Goal: Check status: Check status

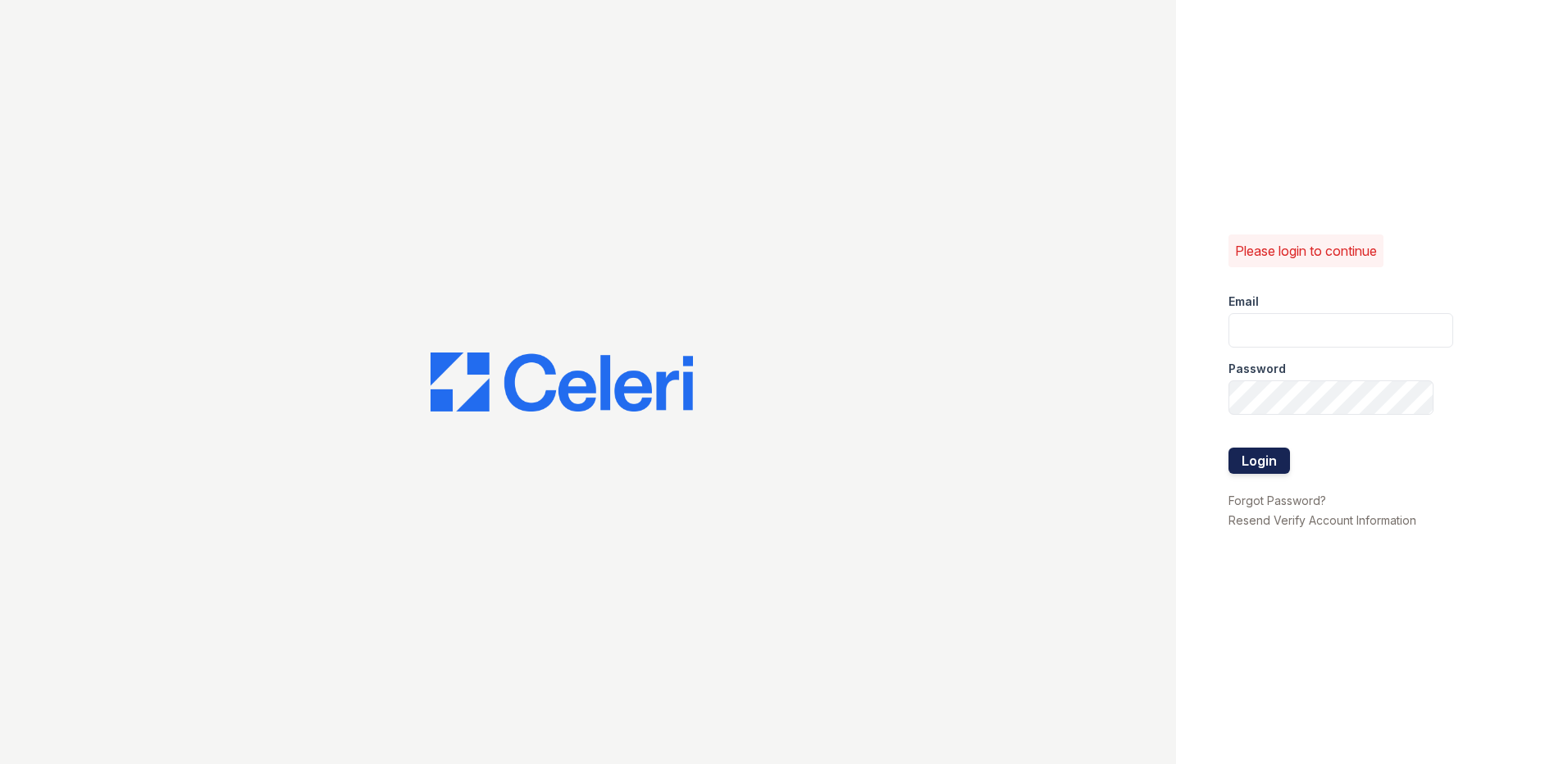
type input "[EMAIL_ADDRESS][DOMAIN_NAME]"
click at [1255, 462] on button "Login" at bounding box center [1259, 461] width 62 height 27
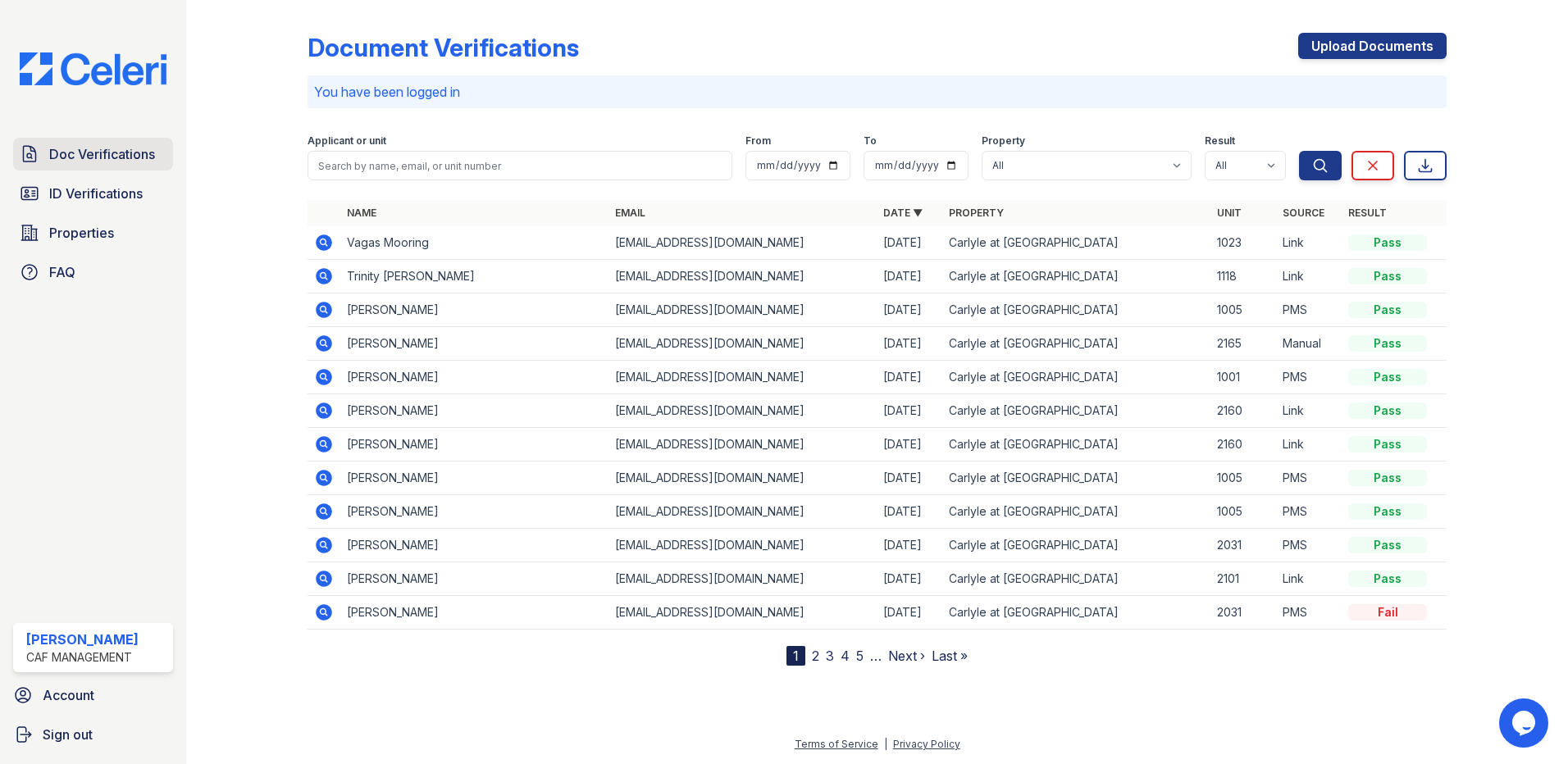
click at [92, 156] on span "Doc Verifications" at bounding box center [103, 154] width 106 height 19
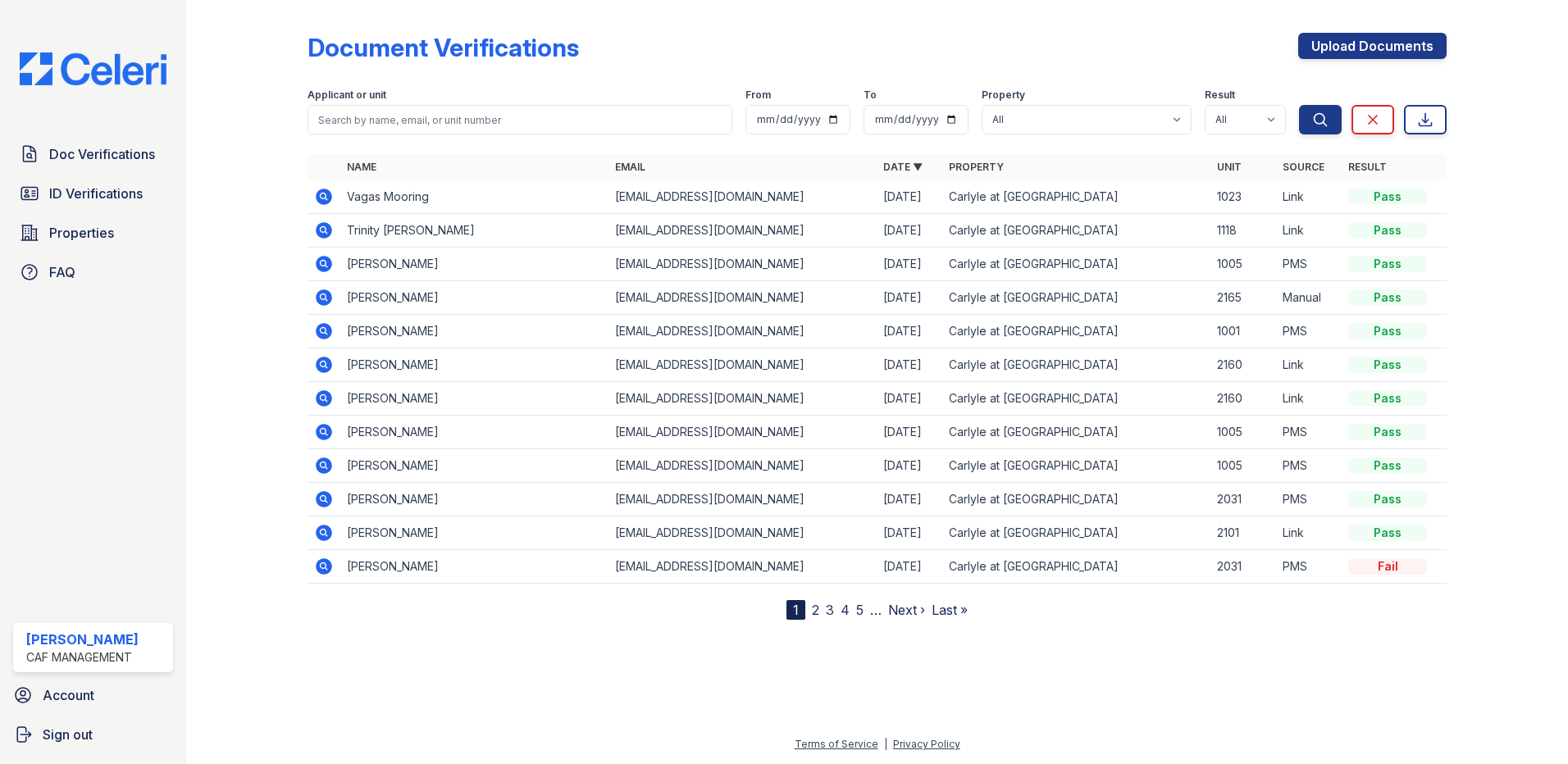
click at [327, 229] on icon at bounding box center [324, 230] width 17 height 17
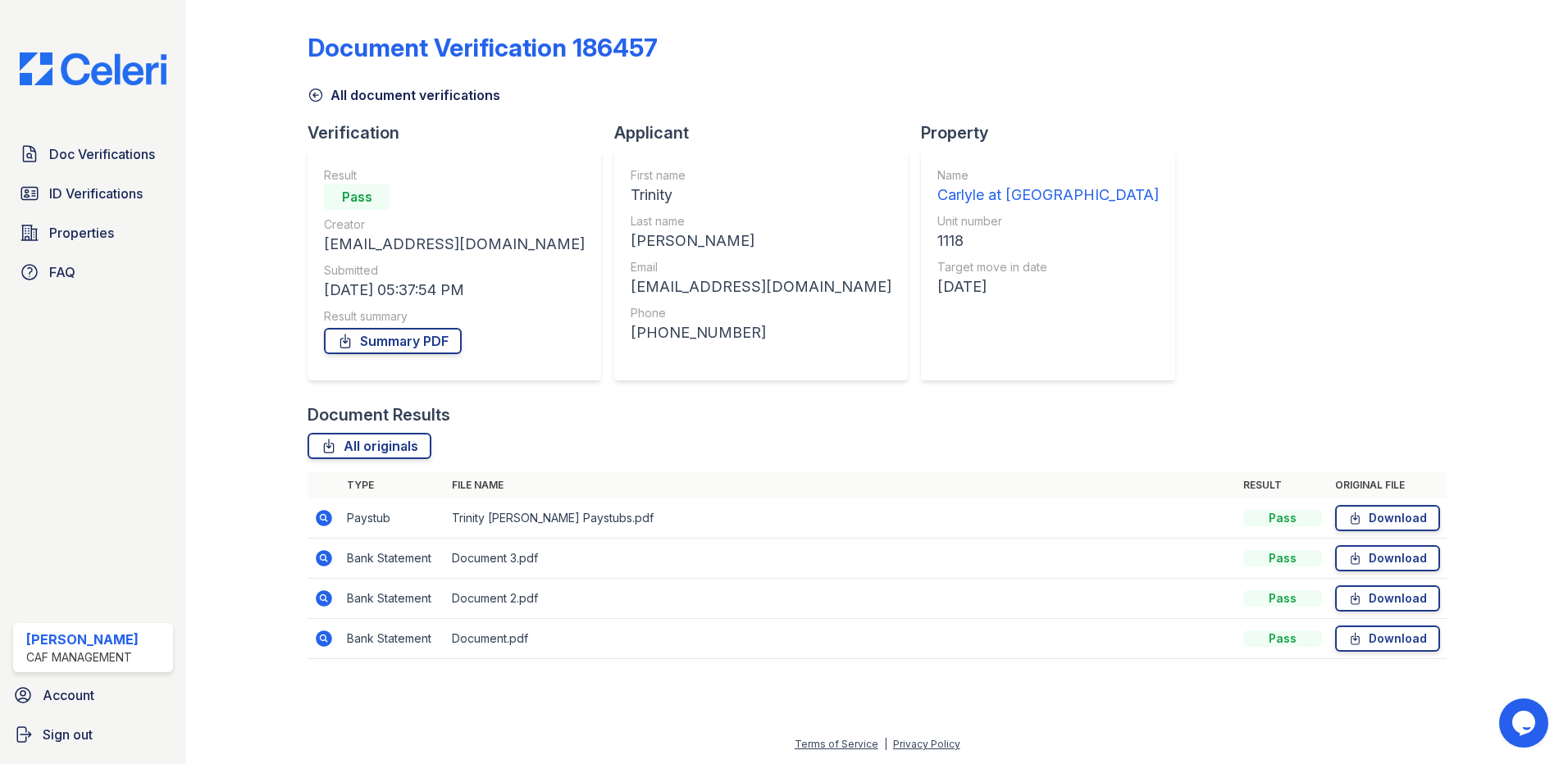
click at [327, 521] on icon at bounding box center [324, 518] width 19 height 19
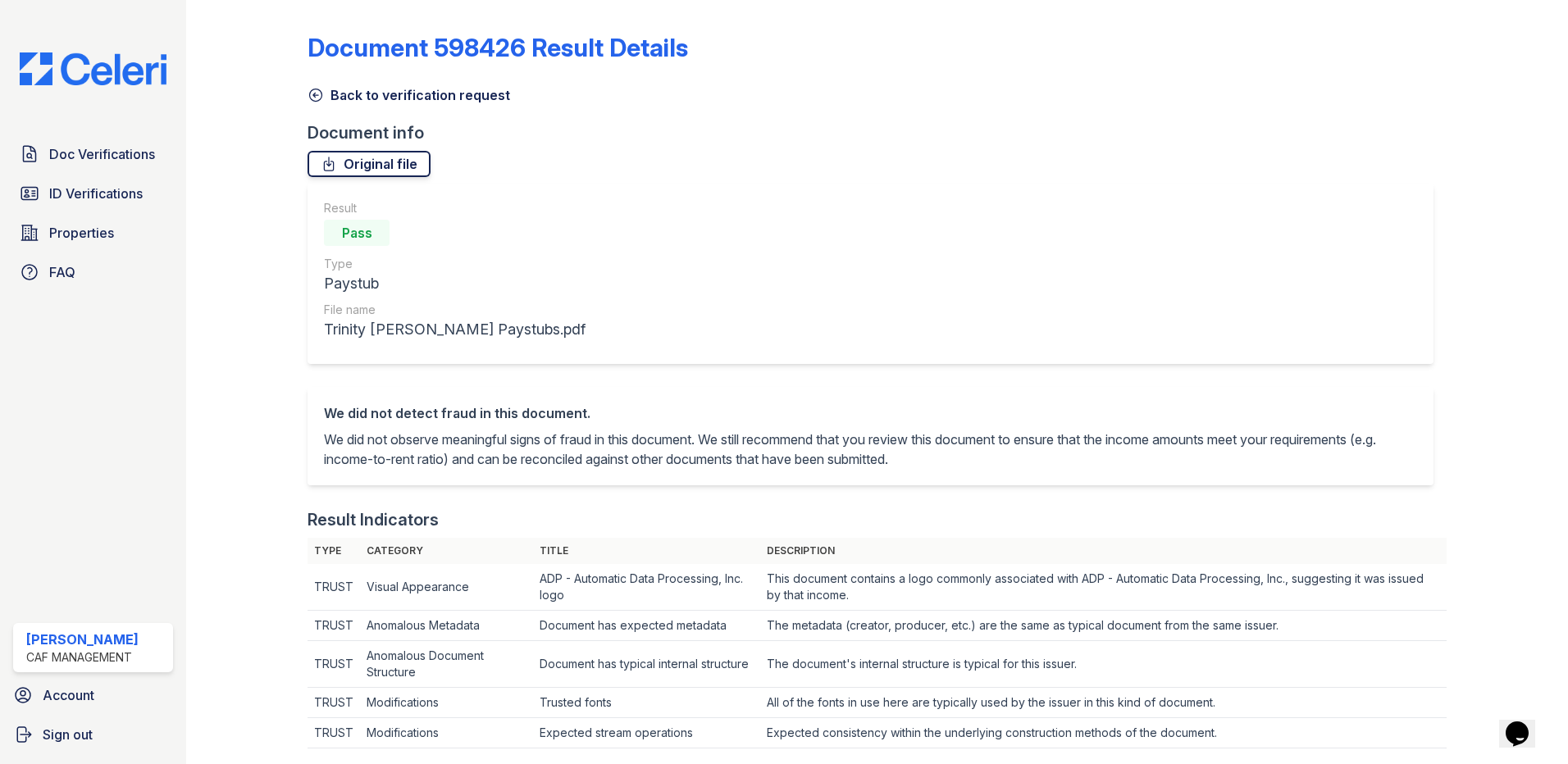
click at [372, 155] on link "Original file" at bounding box center [369, 164] width 123 height 27
click at [86, 155] on span "Doc Verifications" at bounding box center [103, 154] width 106 height 19
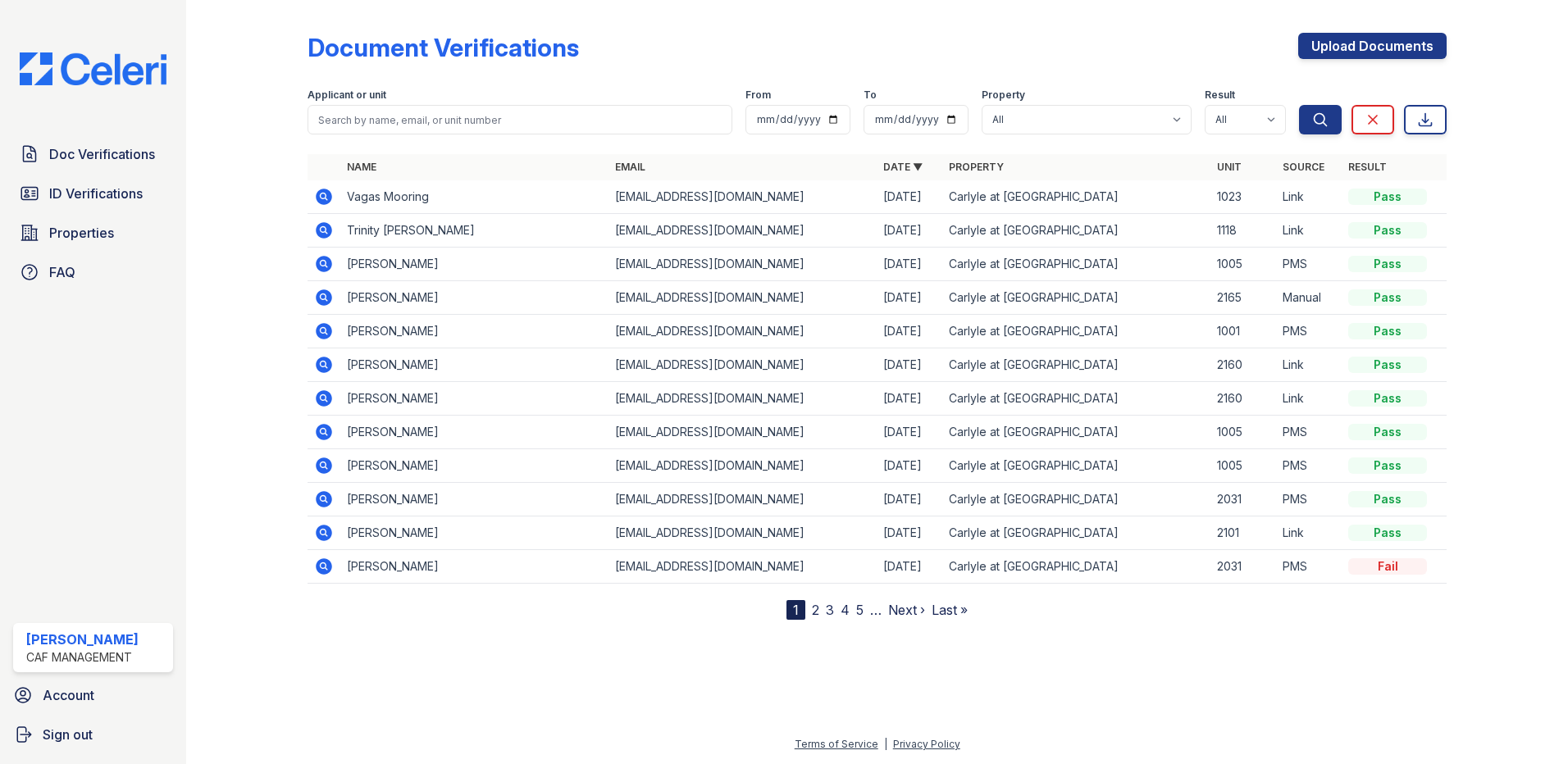
click at [332, 227] on icon at bounding box center [324, 230] width 17 height 17
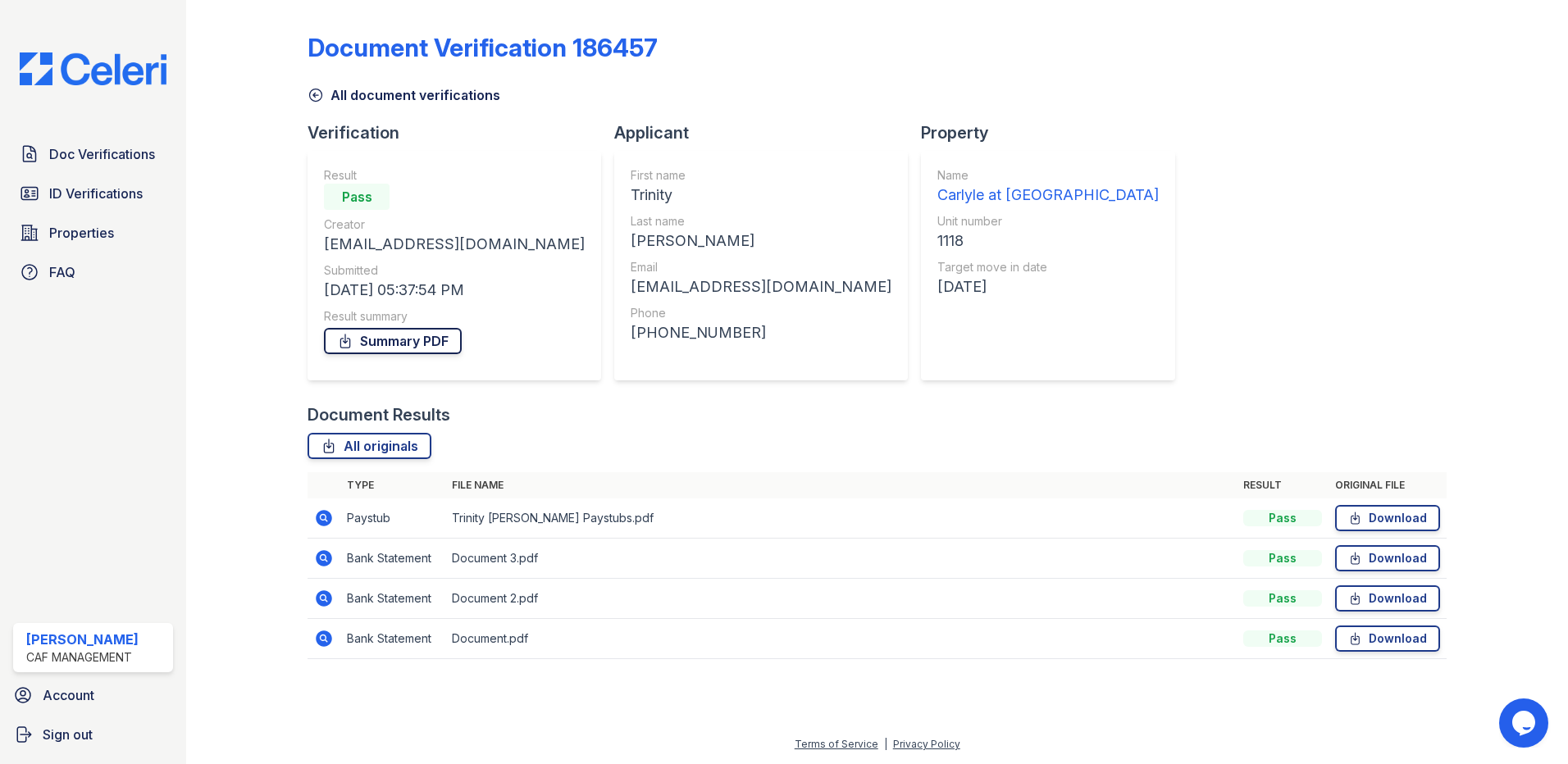
click at [424, 339] on link "Summary PDF" at bounding box center [393, 341] width 138 height 27
